Goal: Complete application form

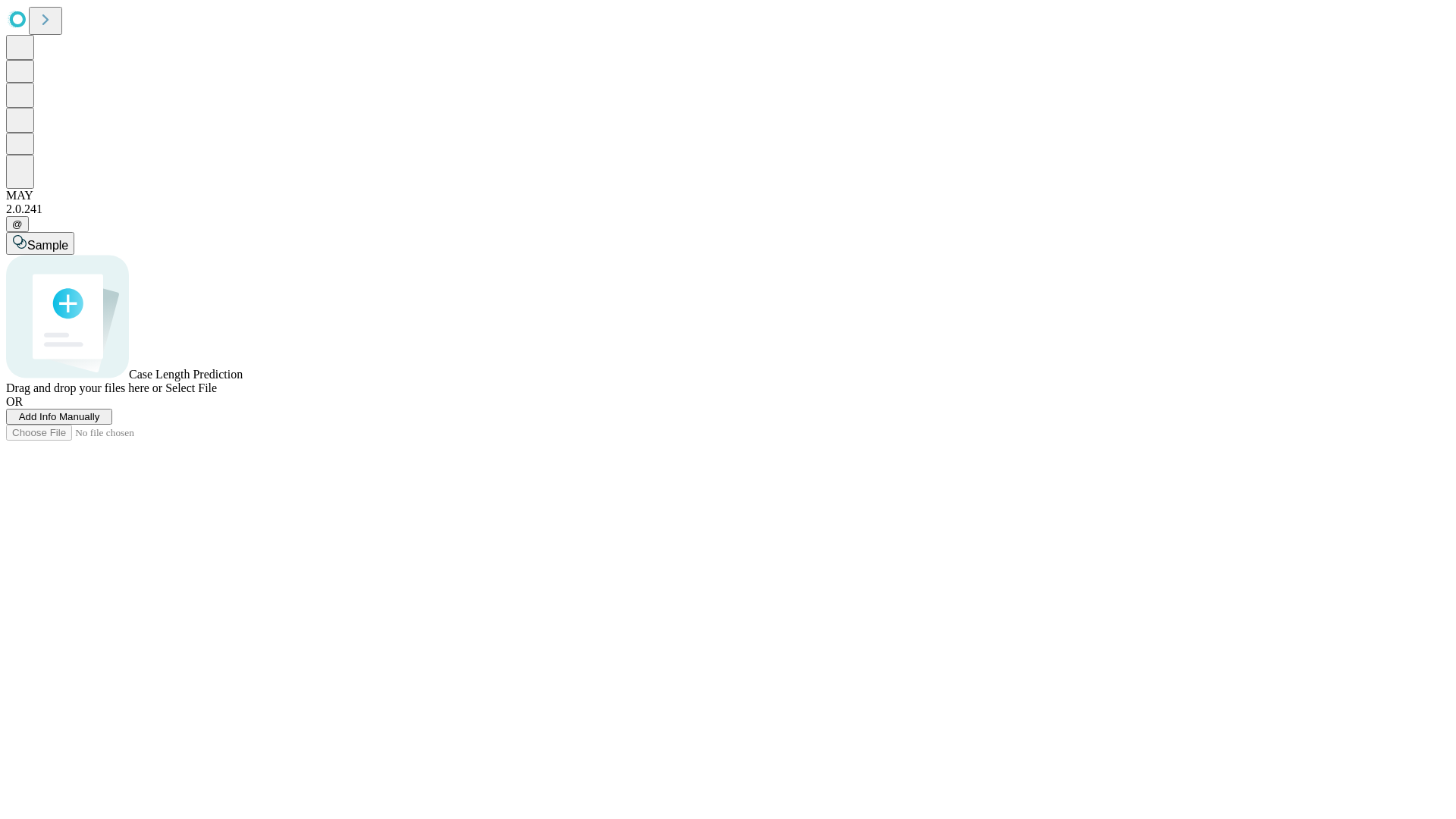
click at [100, 422] on span "Add Info Manually" at bounding box center [59, 416] width 81 height 12
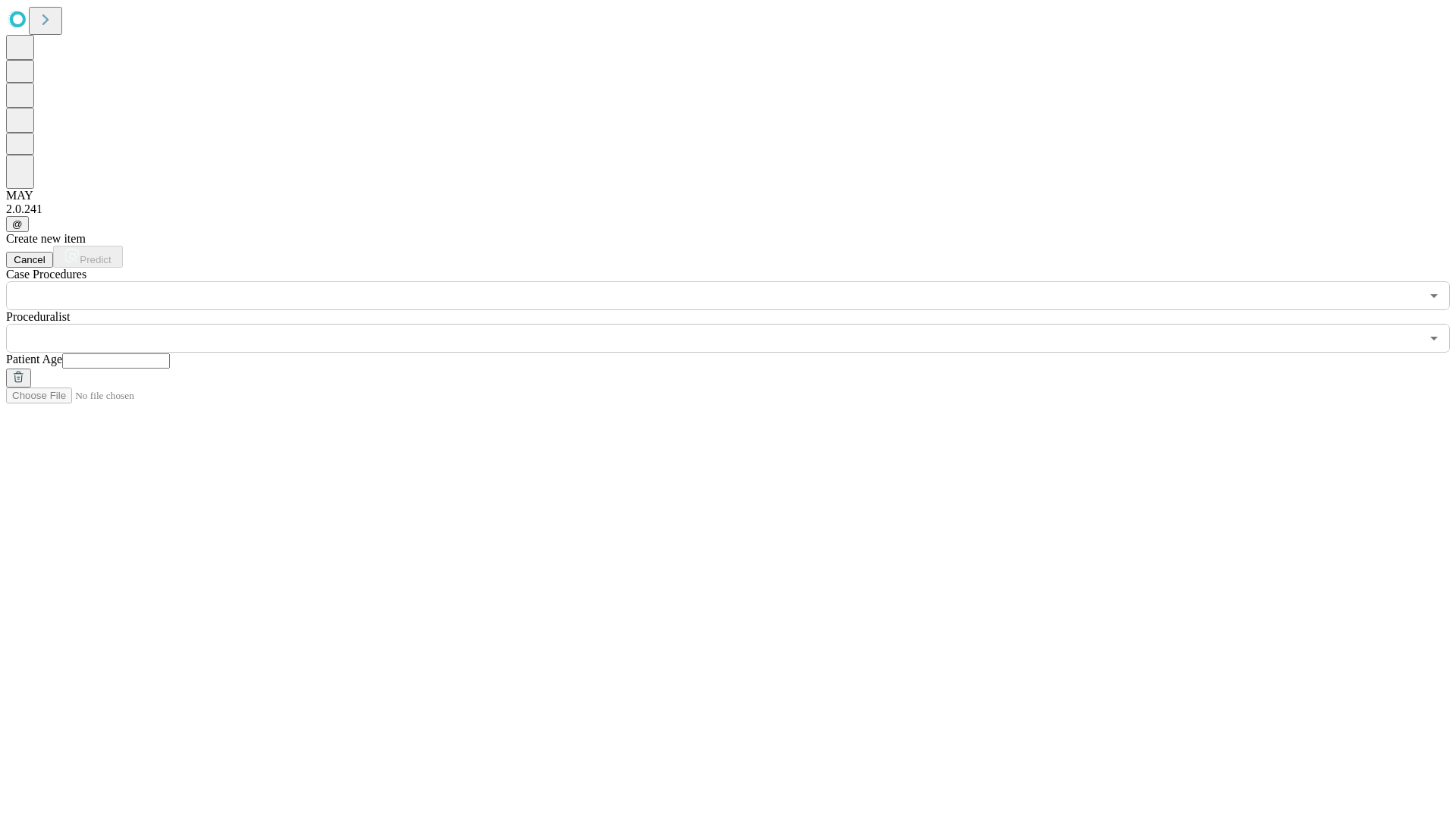
click at [170, 353] on input "text" at bounding box center [116, 361] width 108 height 16
type input "**"
click at [738, 323] on input "text" at bounding box center [713, 337] width 1414 height 28
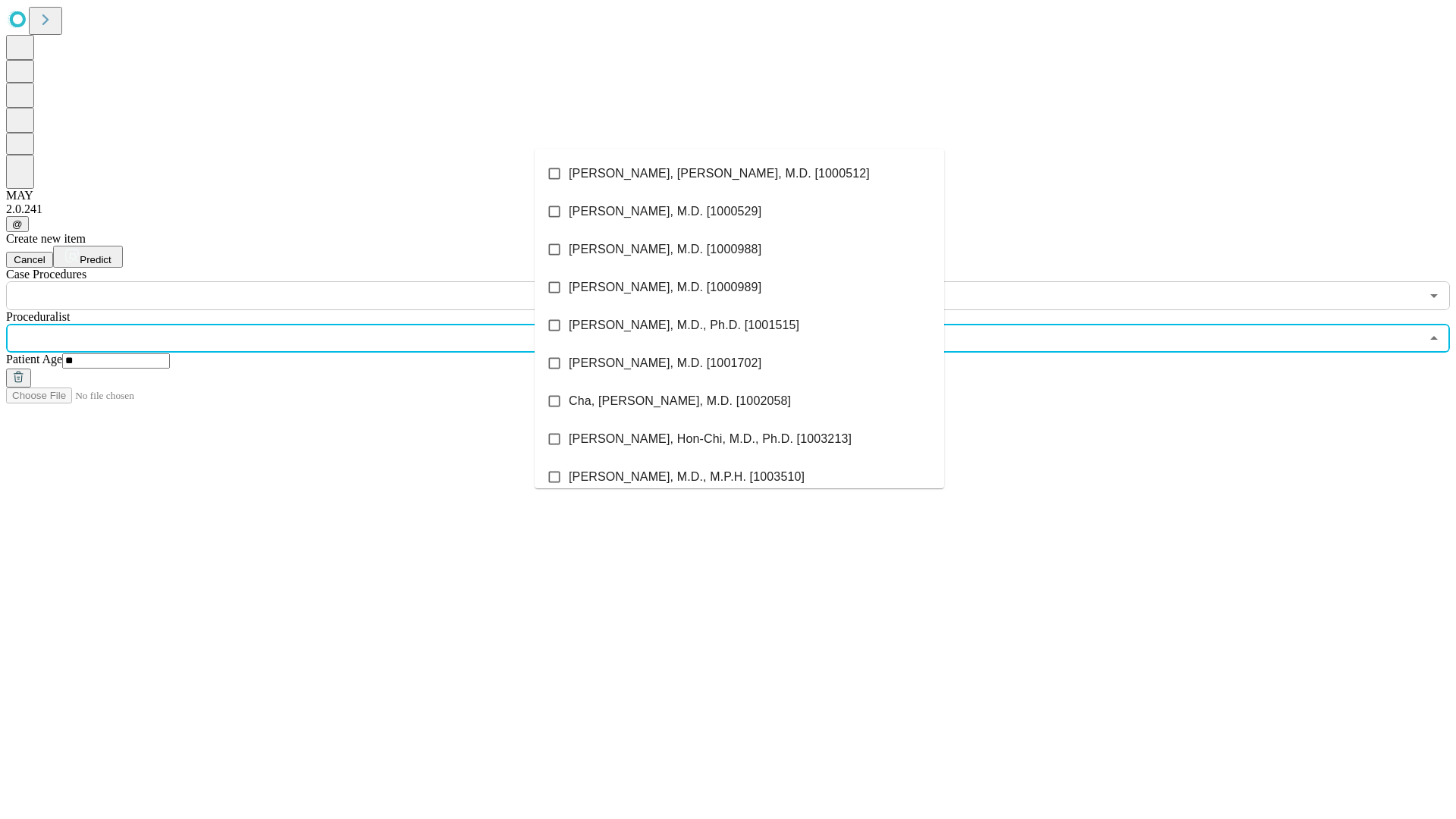
click at [739, 174] on li "[PERSON_NAME], [PERSON_NAME], M.D. [1000512]" at bounding box center [739, 173] width 410 height 38
click at [319, 281] on input "text" at bounding box center [713, 295] width 1414 height 28
